Goal: Communication & Community: Ask a question

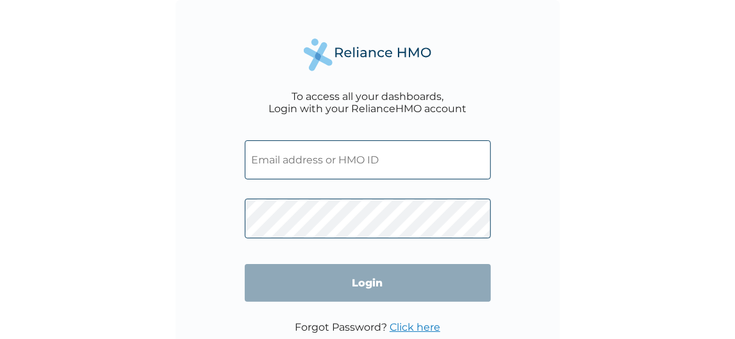
click at [303, 163] on input "text" at bounding box center [368, 159] width 246 height 39
paste input "HMO ID: PEC/10061/A"
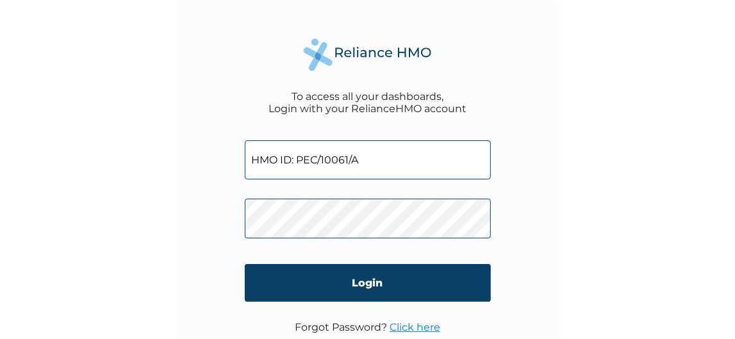
drag, startPoint x: 298, startPoint y: 162, endPoint x: 51, endPoint y: 92, distance: 257.3
click at [245, 140] on input "HMO ID: PEC/10061/A" at bounding box center [368, 159] width 246 height 39
type input "PEC/10061/A"
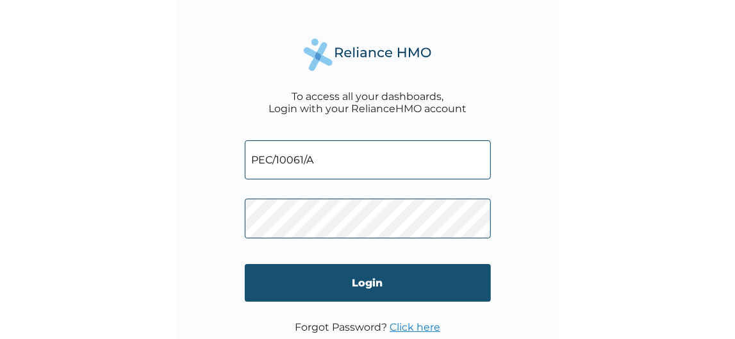
click at [330, 283] on input "Login" at bounding box center [368, 283] width 246 height 38
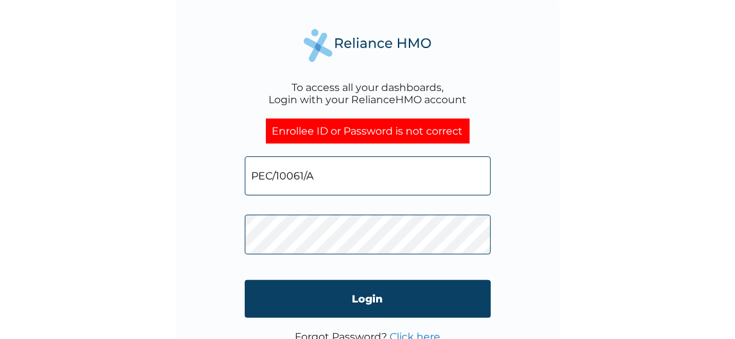
click at [597, 133] on div "To access all your dashboards, Login with your RelianceHMO account Enrollee ID …" at bounding box center [367, 169] width 735 height 339
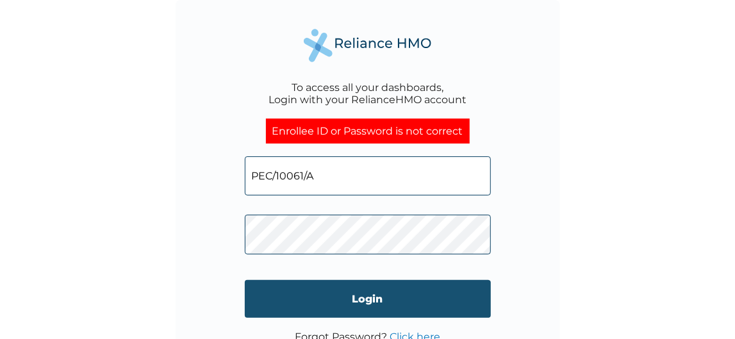
click at [328, 310] on input "Login" at bounding box center [368, 299] width 246 height 38
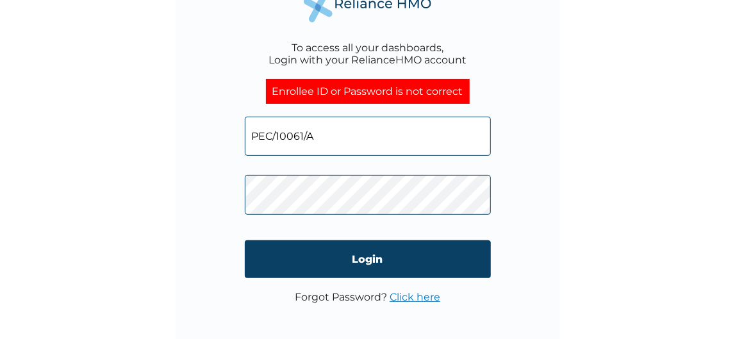
scroll to position [45, 0]
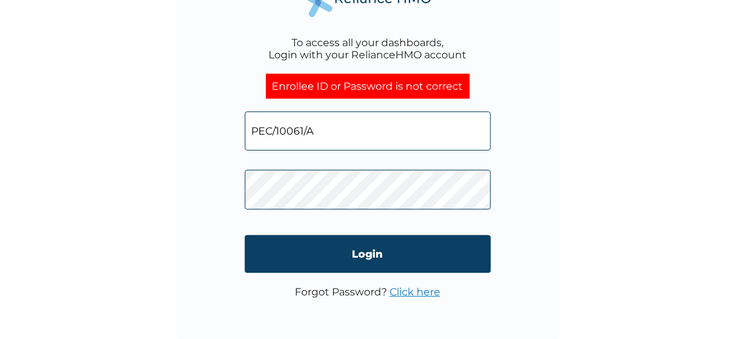
click at [422, 292] on link "Click here" at bounding box center [415, 292] width 51 height 12
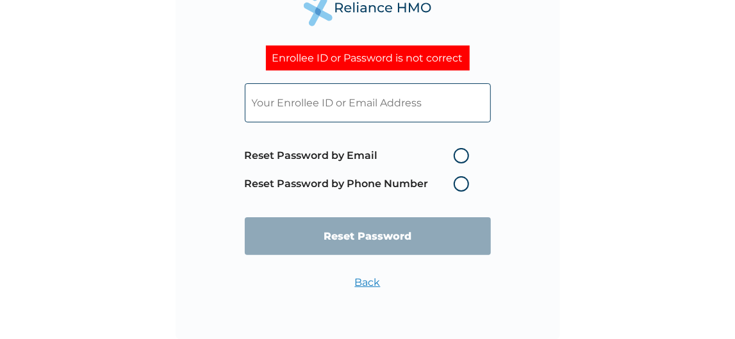
click at [461, 155] on label "Reset Password by Email" at bounding box center [360, 155] width 231 height 15
click at [456, 155] on input "Reset Password by Email" at bounding box center [446, 156] width 21 height 21
radio input "true"
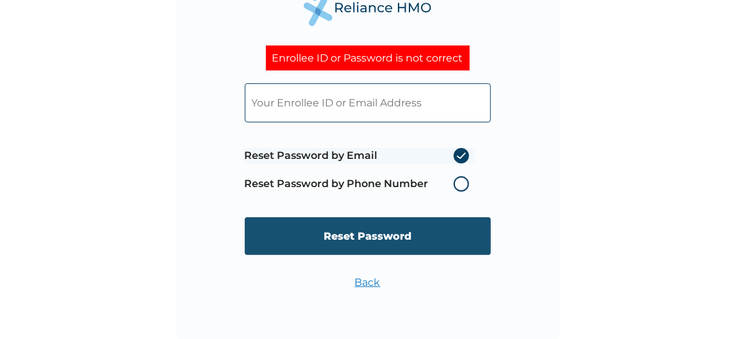
click at [371, 246] on input "Reset Password" at bounding box center [368, 236] width 246 height 38
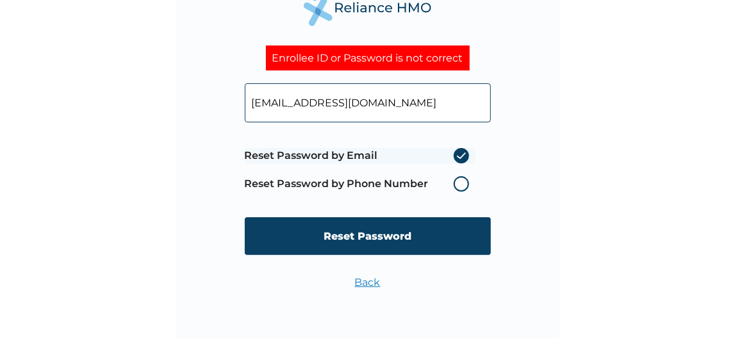
type input "vawaritoma@mypecanbank.com"
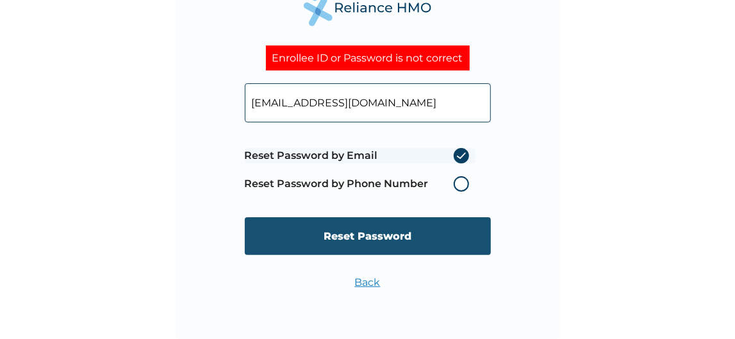
drag, startPoint x: 321, startPoint y: 258, endPoint x: 319, endPoint y: 237, distance: 21.2
click at [319, 237] on form "vawaritoma@mypecanbank.com Reset Password by Email Reset Password by Phone Numb…" at bounding box center [368, 169] width 246 height 197
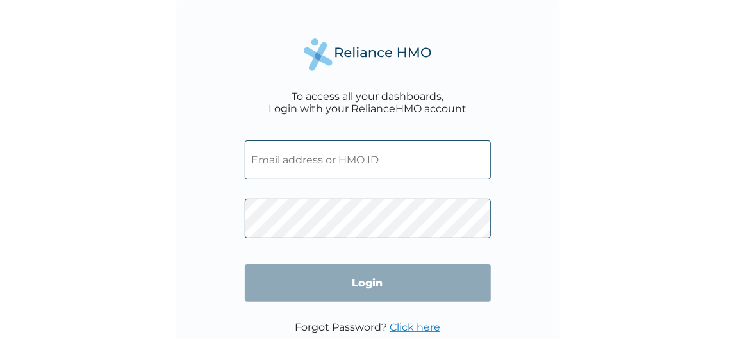
click at [287, 166] on input "text" at bounding box center [368, 159] width 246 height 39
paste input "PEC/10061/A"
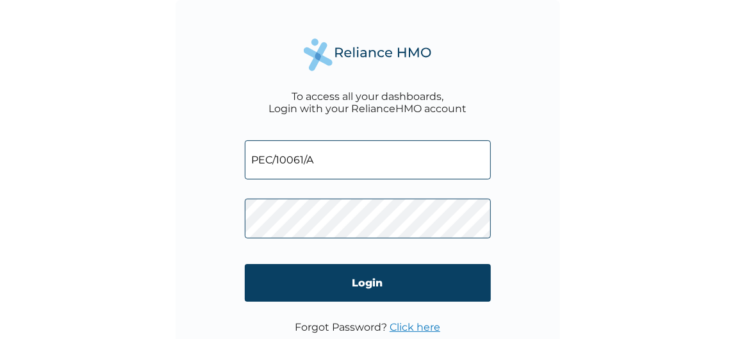
type input "PEC/10061/A"
click input "Login" at bounding box center [368, 283] width 246 height 38
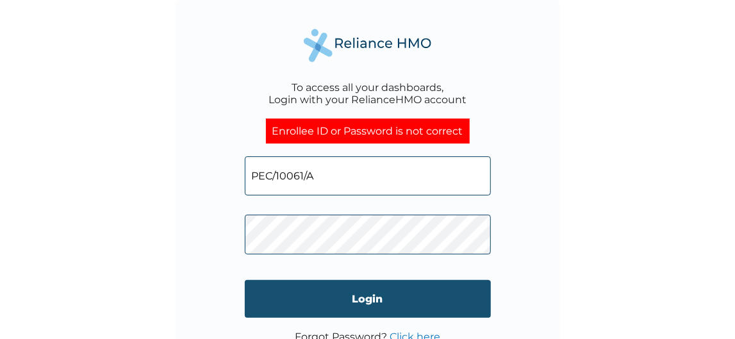
click at [328, 307] on input "Login" at bounding box center [368, 299] width 246 height 38
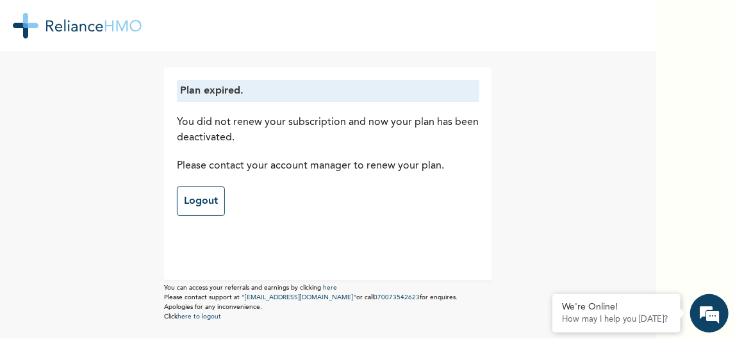
click at [37, 308] on div "Plan expired. You did not renew your subscription and now your plan has been de…" at bounding box center [328, 169] width 657 height 339
click at [596, 314] on div "We're Online! How may I help you [DATE]?" at bounding box center [617, 313] width 128 height 38
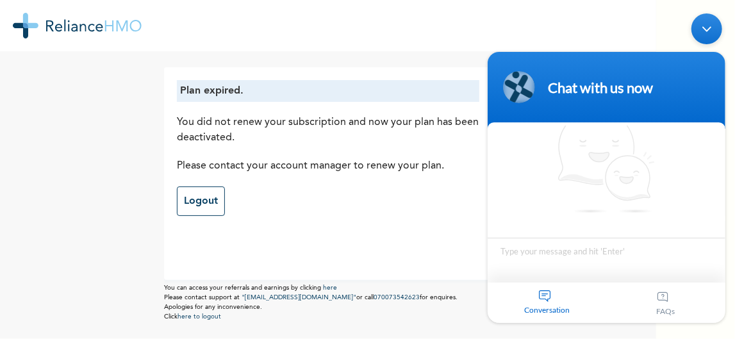
scroll to position [17, 0]
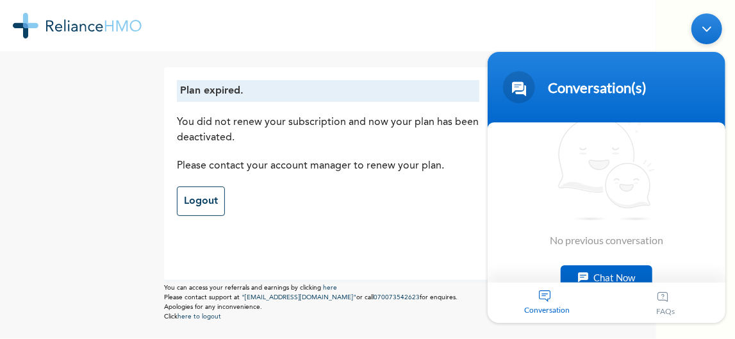
click at [612, 273] on div "Chat Now" at bounding box center [606, 277] width 92 height 24
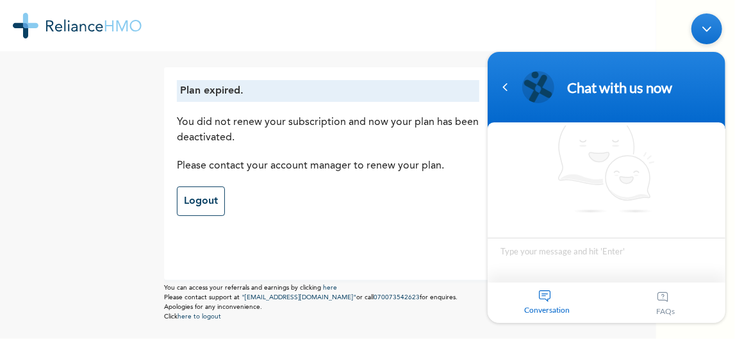
scroll to position [12, 0]
type textarea "Hello"
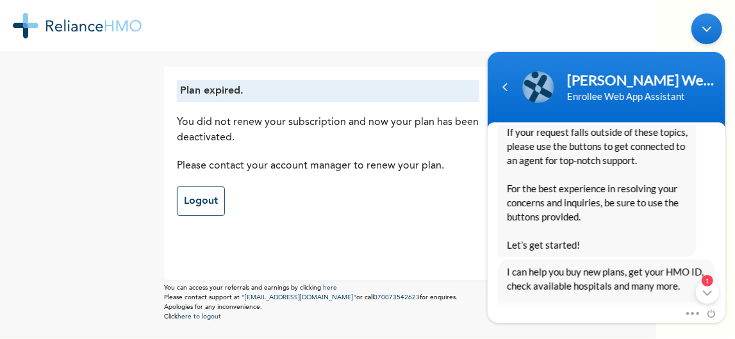
scroll to position [0, 0]
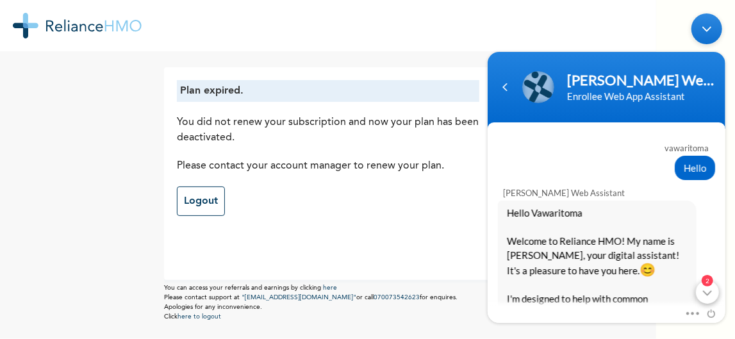
click at [706, 296] on div "2" at bounding box center [707, 292] width 23 height 23
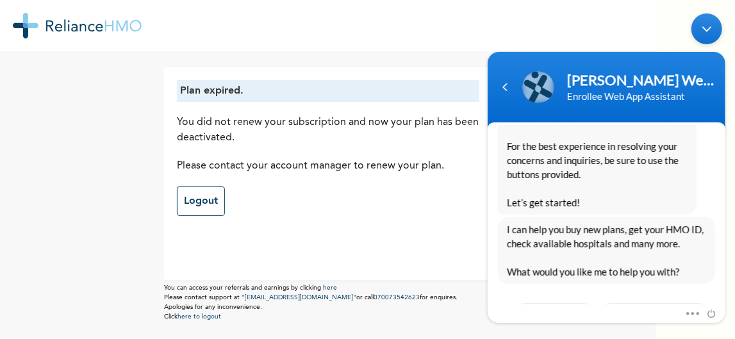
scroll to position [390, 0]
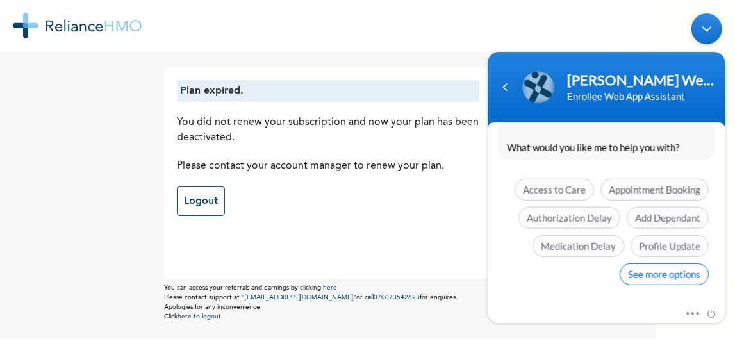
click at [676, 280] on span "See more options" at bounding box center [663, 275] width 89 height 22
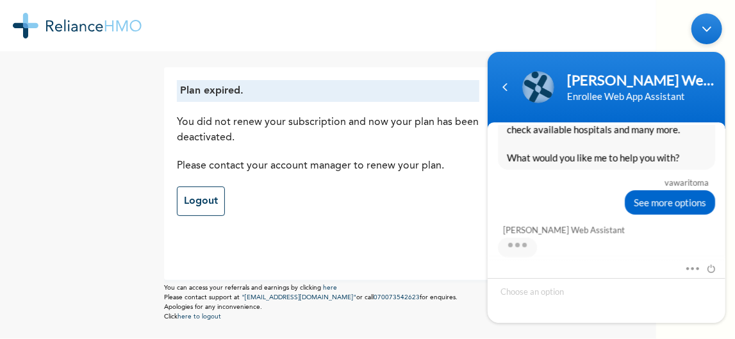
scroll to position [484, 0]
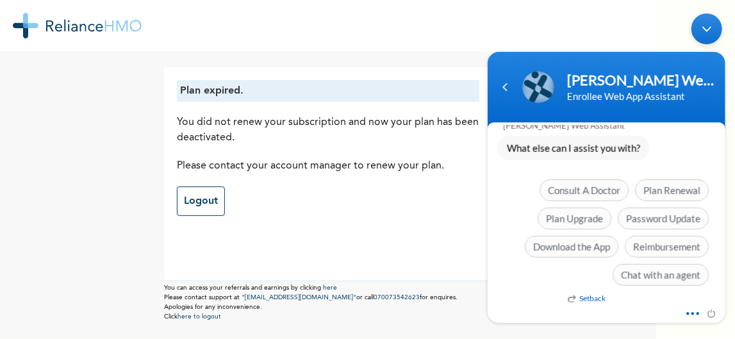
click at [691, 316] on span at bounding box center [690, 312] width 10 height 12
click at [505, 299] on div "vawaritoma Hello [PERSON_NAME] Enrollee Web Assistant Hello Vawaritoma Welcome …" at bounding box center [606, 216] width 238 height 181
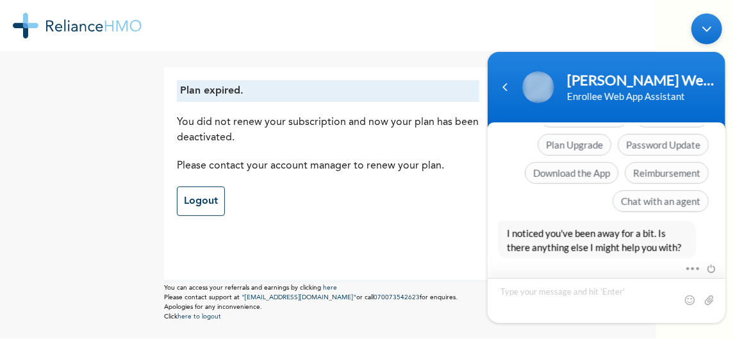
click at [535, 297] on textarea "Type your message and hit 'Enter'" at bounding box center [606, 300] width 238 height 45
click at [505, 290] on textarea "Type your message and hit 'Enter'" at bounding box center [606, 300] width 238 height 45
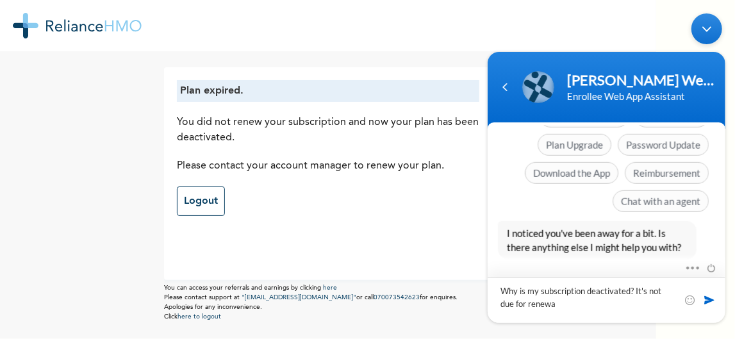
type textarea "Why is my subscription deactivated? It's not due for renewal"
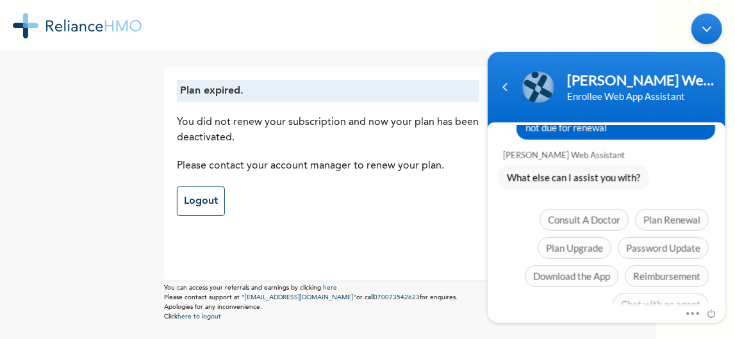
scroll to position [633, 0]
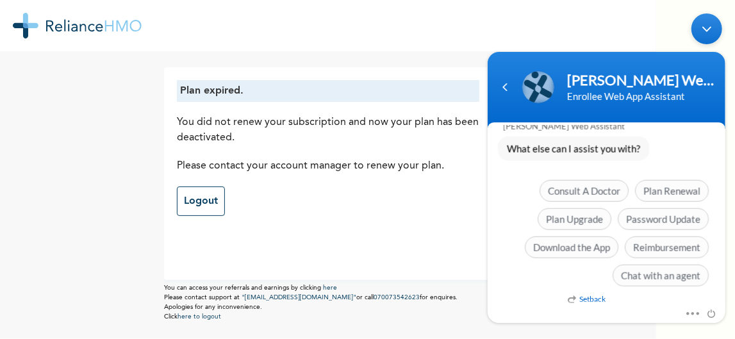
click at [531, 297] on div "vawaritoma Hello [PERSON_NAME] Enrollee Web Assistant Hello Vawaritoma Welcome …" at bounding box center [606, 216] width 238 height 181
click at [689, 315] on span at bounding box center [690, 312] width 10 height 12
click at [720, 46] on body "[PERSON_NAME] Web Assistant Enrollee Web App Assistant vawaritoma Hello [PERSON…" at bounding box center [606, 168] width 251 height 322
click at [727, 37] on body "[PERSON_NAME] Web Assistant Enrollee Web App Assistant vawaritoma Hello [PERSON…" at bounding box center [606, 168] width 251 height 322
click at [711, 23] on div "Minimize live chat window" at bounding box center [706, 28] width 31 height 31
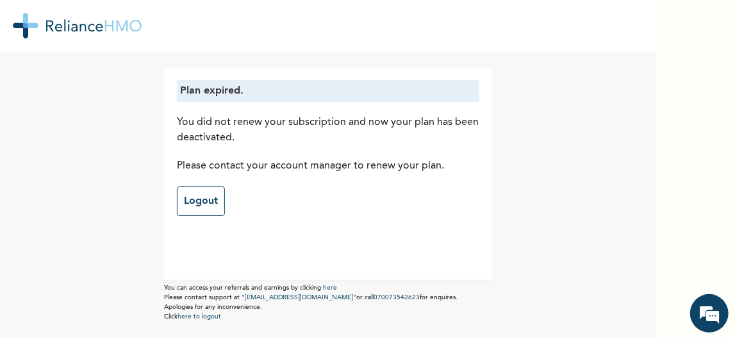
click at [461, 67] on div "Plan expired. You did not renew your subscription and now your plan has been de…" at bounding box center [328, 193] width 328 height 258
click at [555, 15] on div at bounding box center [328, 25] width 657 height 51
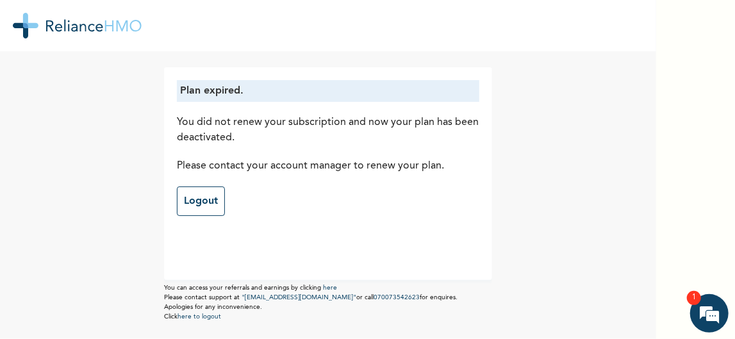
click at [555, 15] on div at bounding box center [328, 25] width 657 height 51
